Goal: Find specific page/section

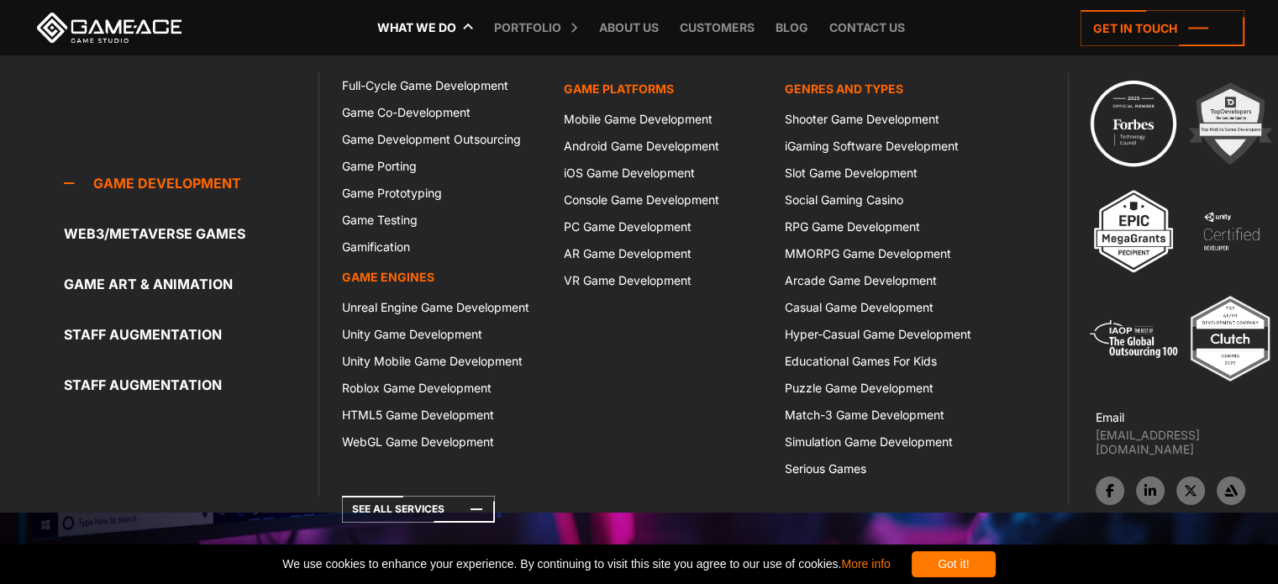
click at [444, 17] on link "What we do" at bounding box center [417, 27] width 96 height 55
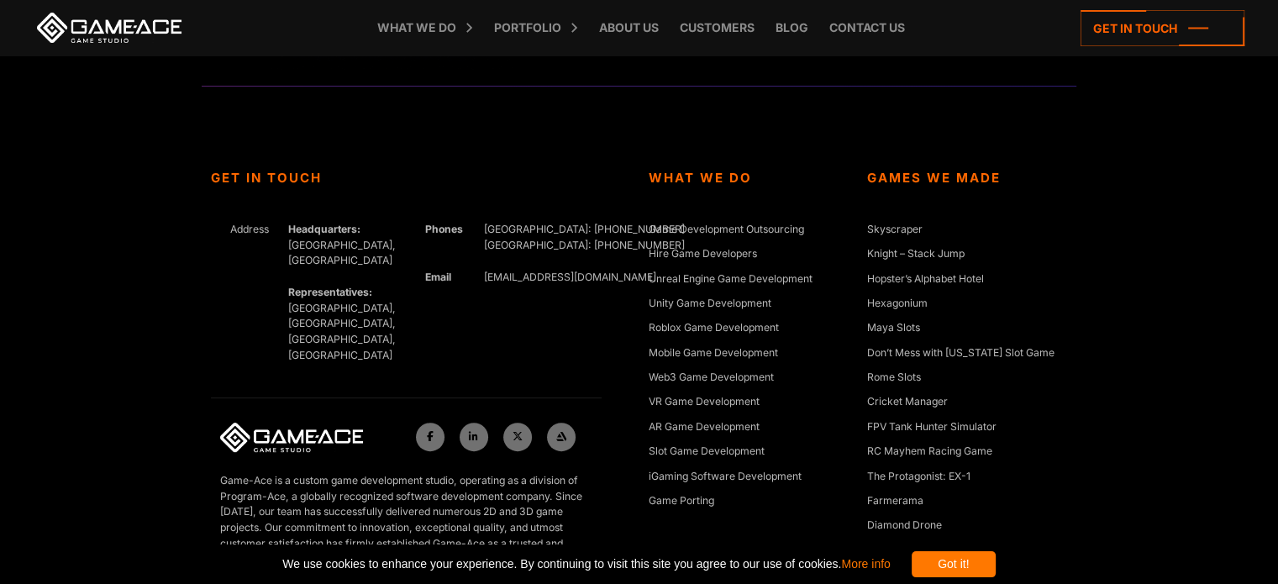
scroll to position [6911, 0]
click at [846, 29] on link "Contact us" at bounding box center [867, 27] width 92 height 55
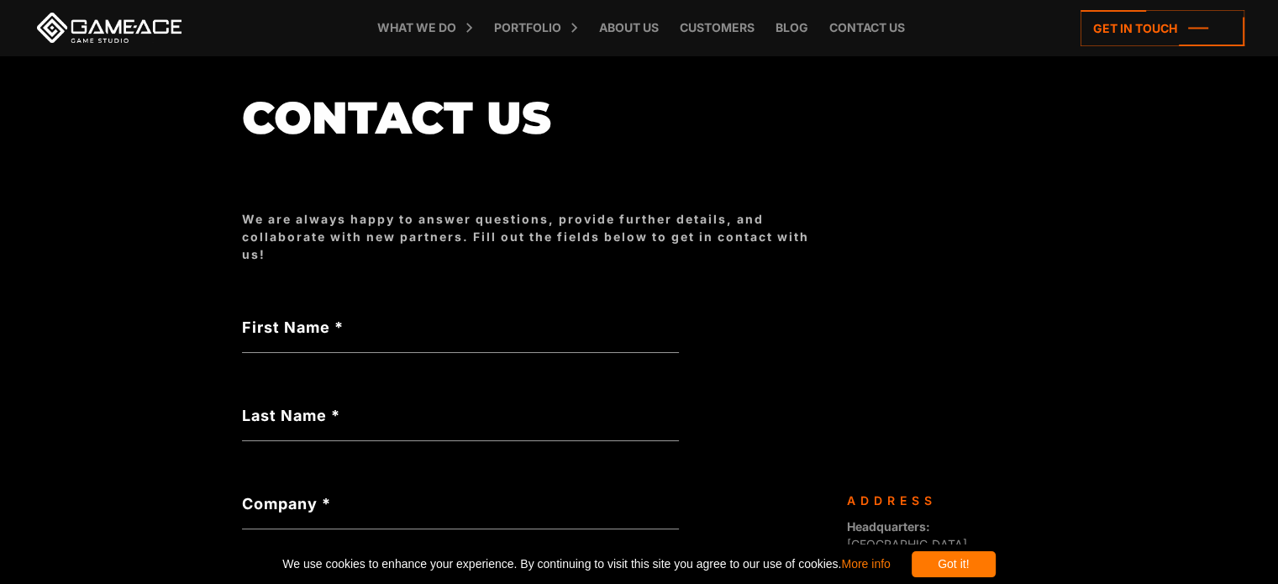
scroll to position [128, 0]
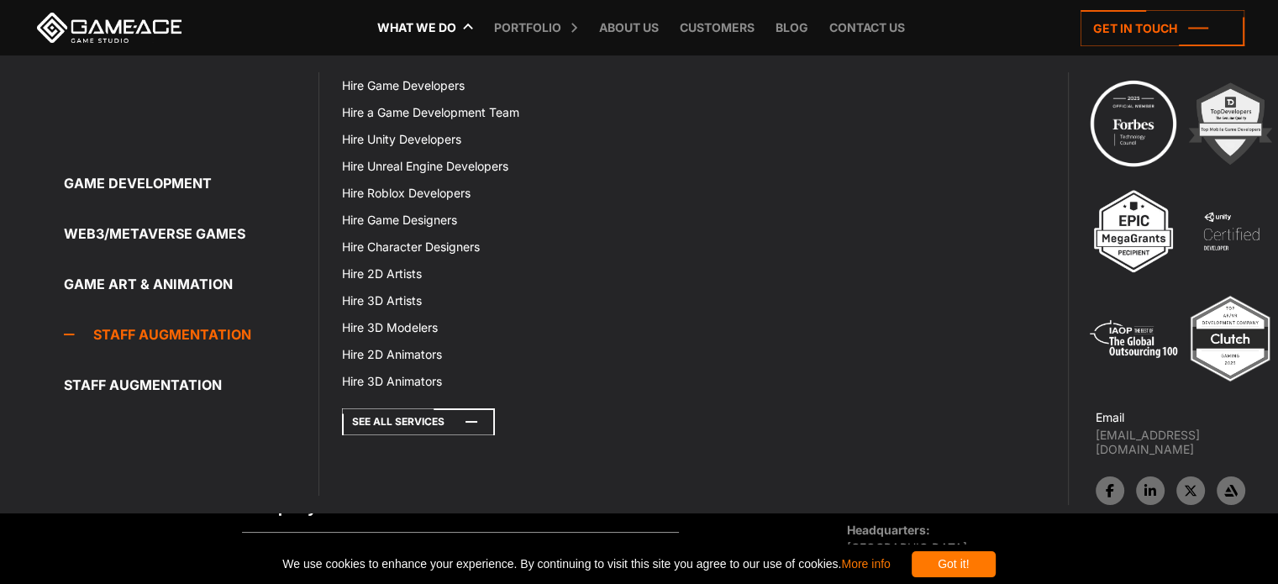
click at [453, 426] on icon at bounding box center [418, 421] width 153 height 27
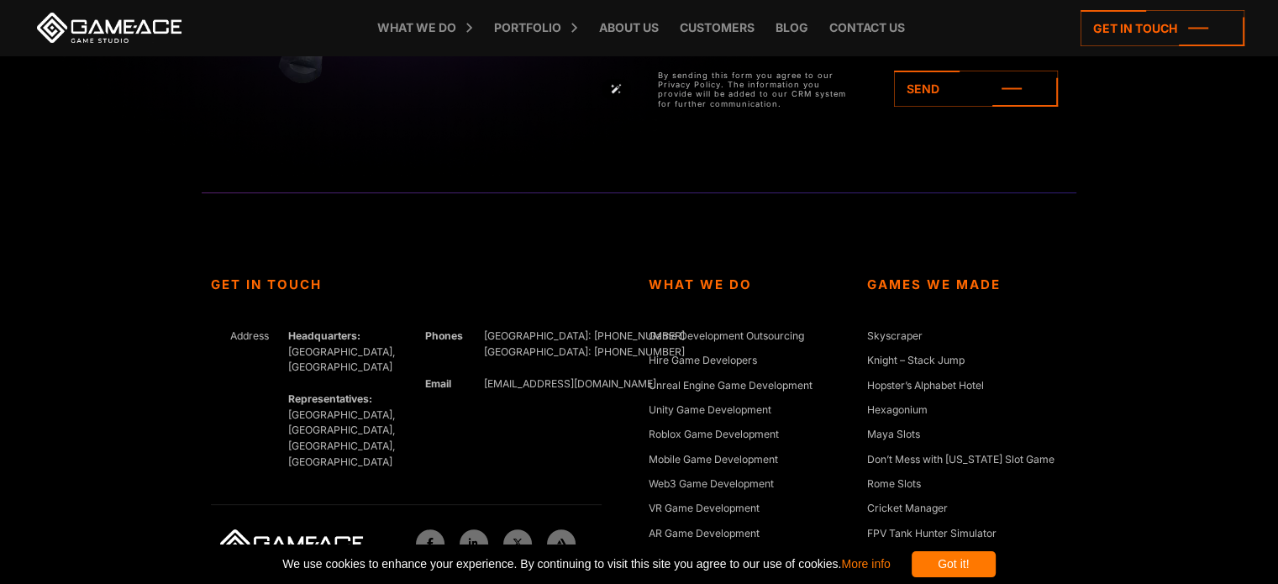
scroll to position [6801, 0]
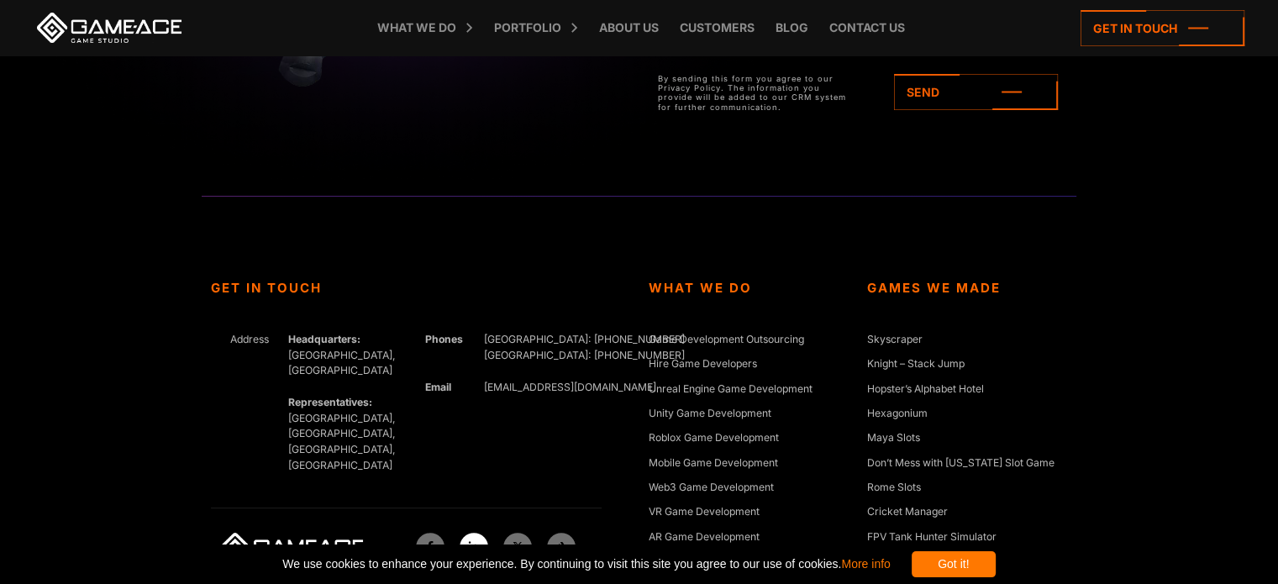
click at [474, 542] on icon at bounding box center [473, 547] width 9 height 10
